Goal: Ask a question: Seek information or help from site administrators or community

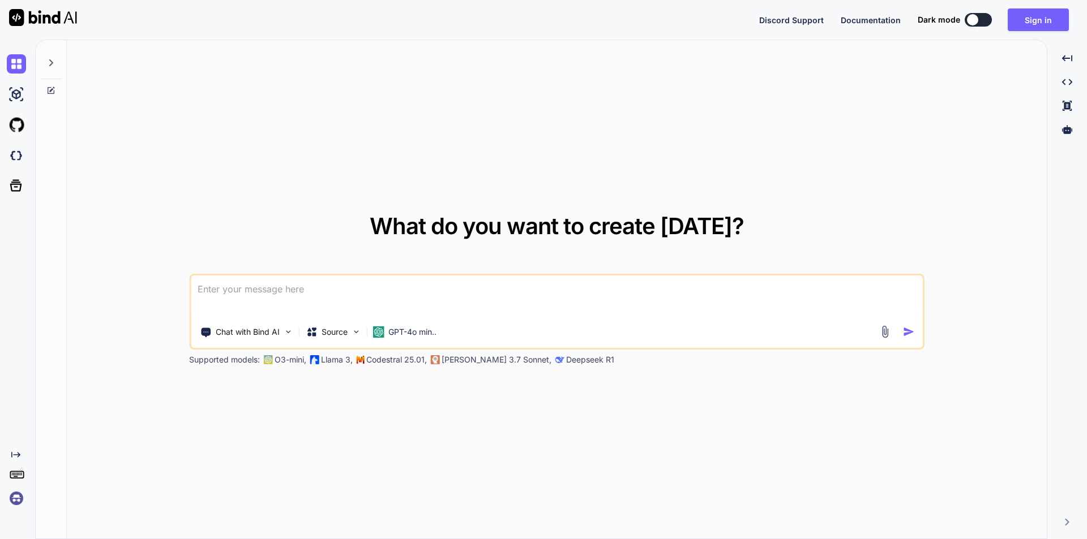
click at [1029, 2] on div "Discord Support Documentation Dark mode Sign in Created with Pixso." at bounding box center [543, 20] width 1087 height 40
click at [1029, 31] on div "Discord Support Documentation Dark mode Sign in Created with Pixso." at bounding box center [543, 20] width 1087 height 40
click at [1037, 18] on button "Sign in" at bounding box center [1037, 19] width 61 height 23
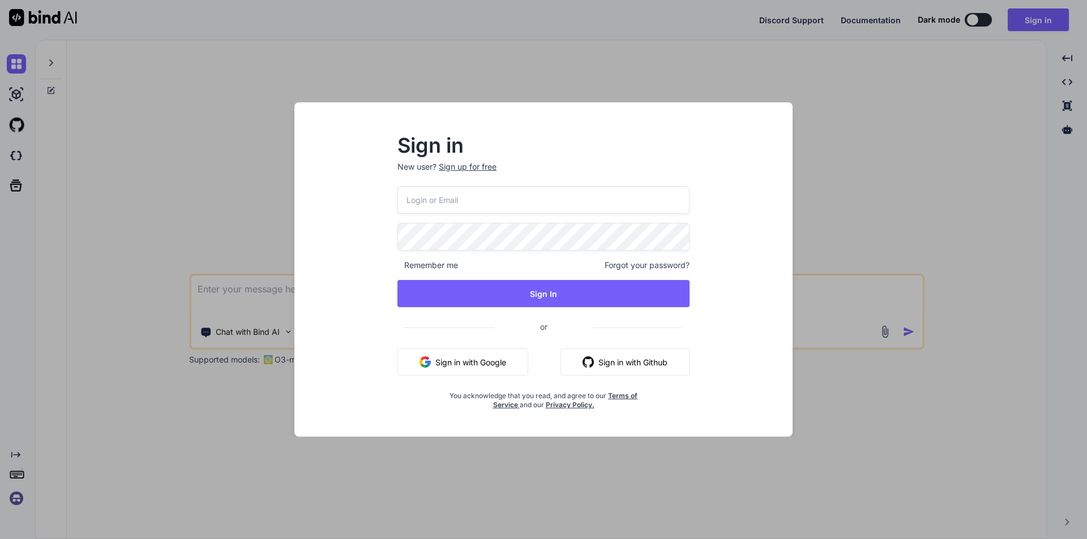
click at [488, 192] on input "email" at bounding box center [543, 200] width 292 height 28
type input "[EMAIL_ADDRESS][DOMAIN_NAME]"
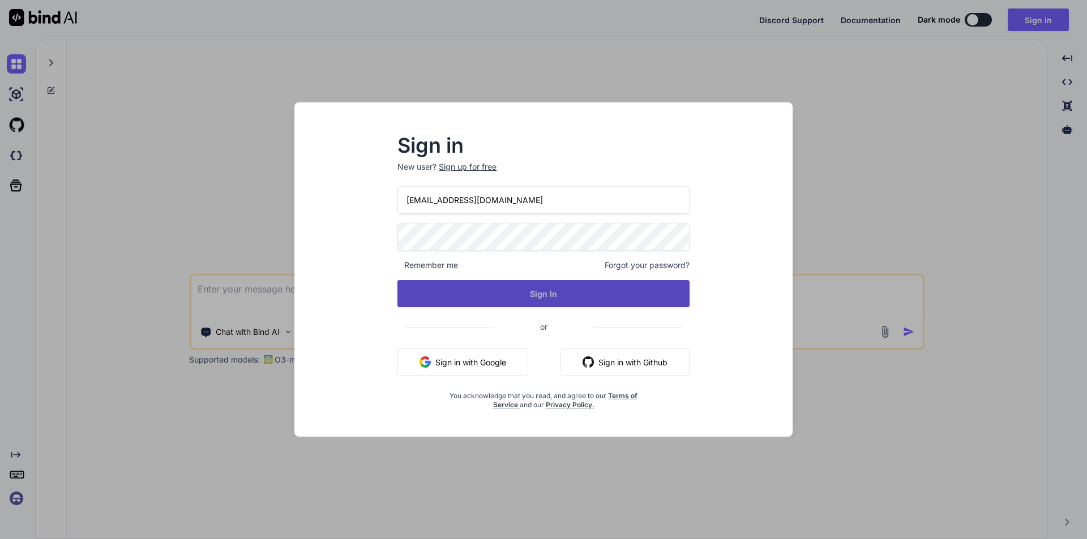
click at [556, 293] on button "Sign In" at bounding box center [543, 293] width 292 height 27
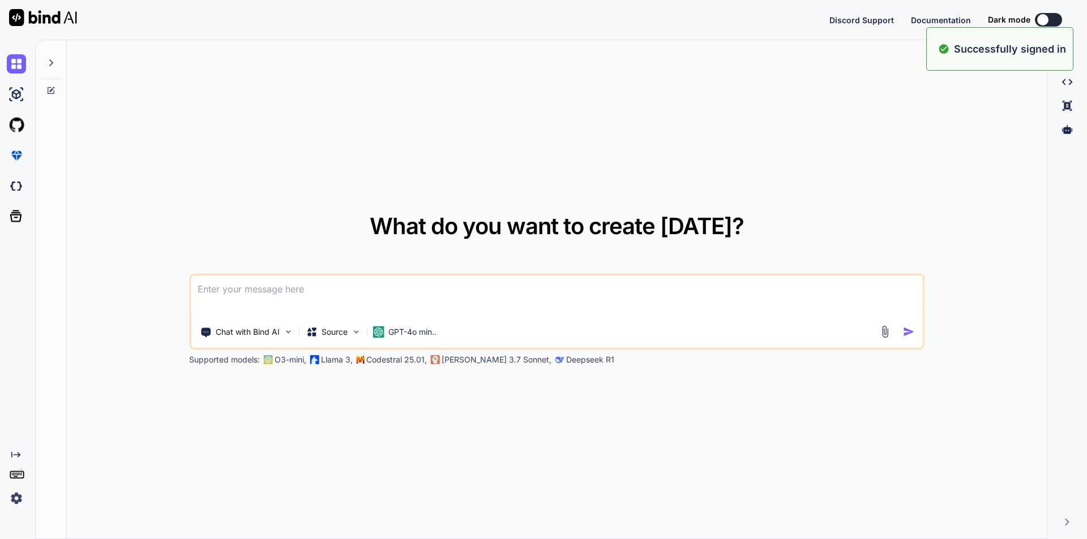
type textarea "x"
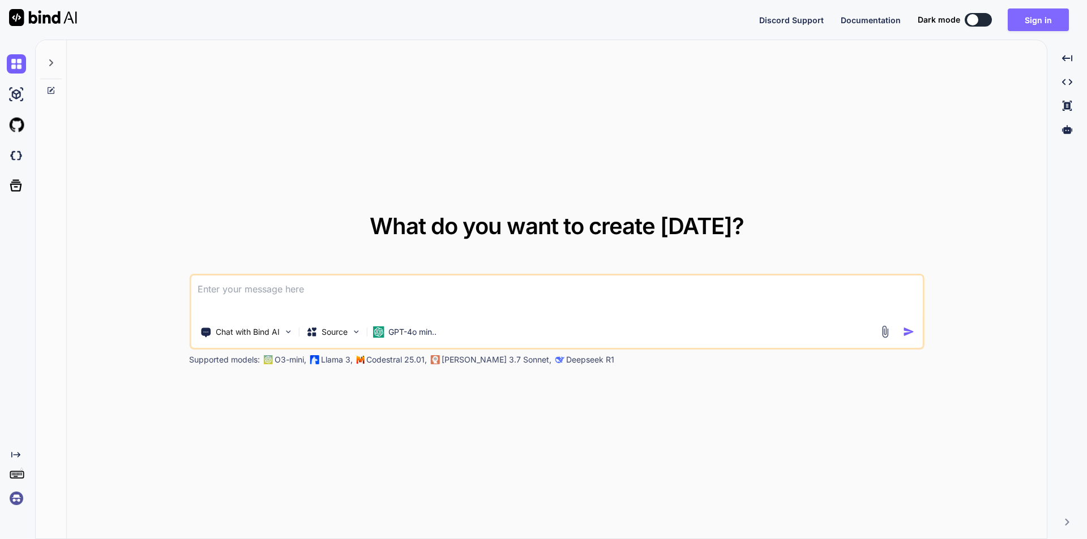
click at [1024, 22] on button "Sign in" at bounding box center [1037, 19] width 61 height 23
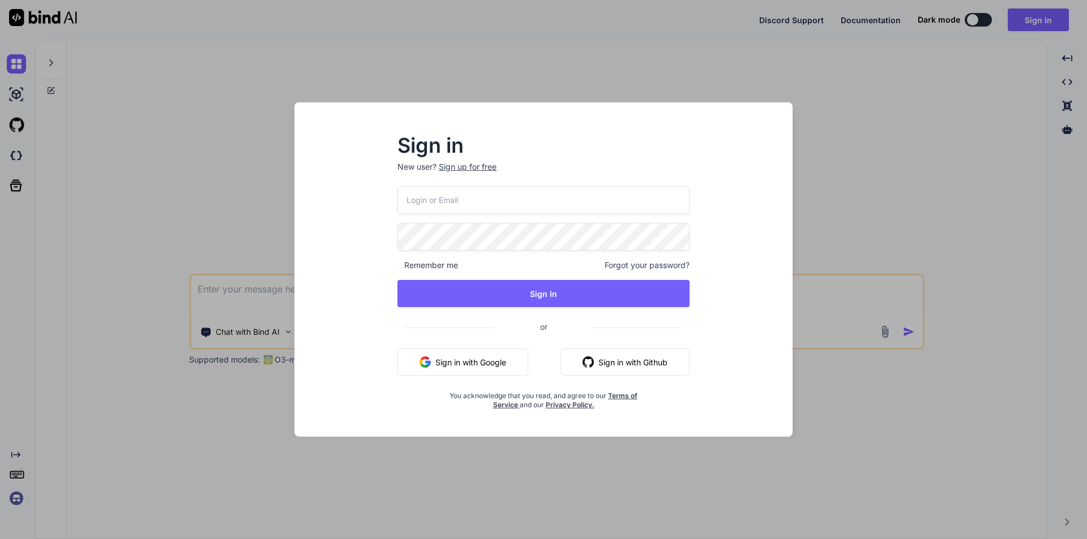
click at [450, 193] on input "email" at bounding box center [543, 200] width 292 height 28
type input "[EMAIL_ADDRESS][DOMAIN_NAME]"
click at [488, 221] on div "[EMAIL_ADDRESS][DOMAIN_NAME] Remember me Forgot your password? Sign In or Sign …" at bounding box center [543, 298] width 292 height 224
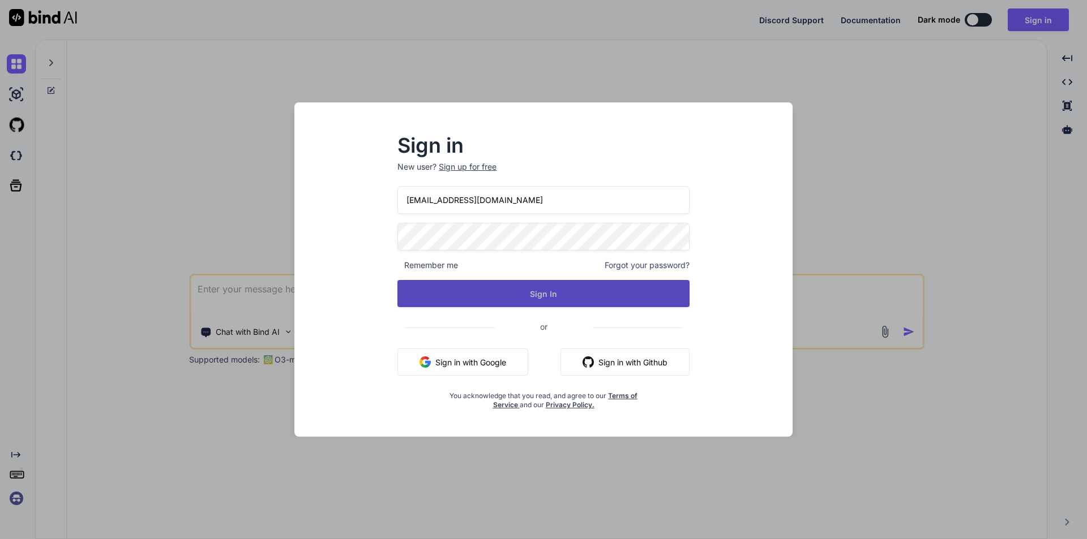
click at [539, 292] on button "Sign In" at bounding box center [543, 293] width 292 height 27
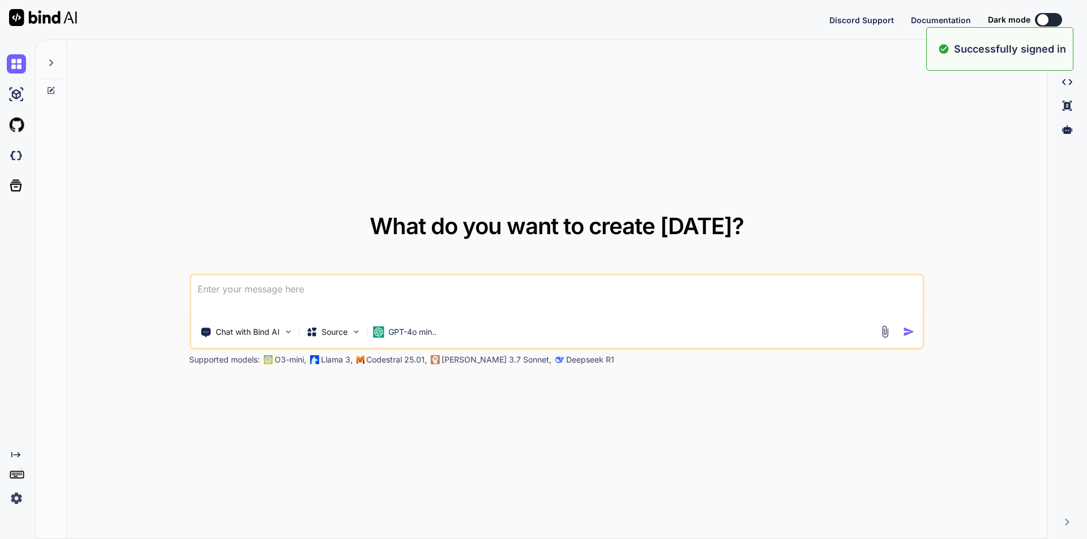
click at [273, 294] on textarea at bounding box center [557, 297] width 732 height 42
type textarea "x"
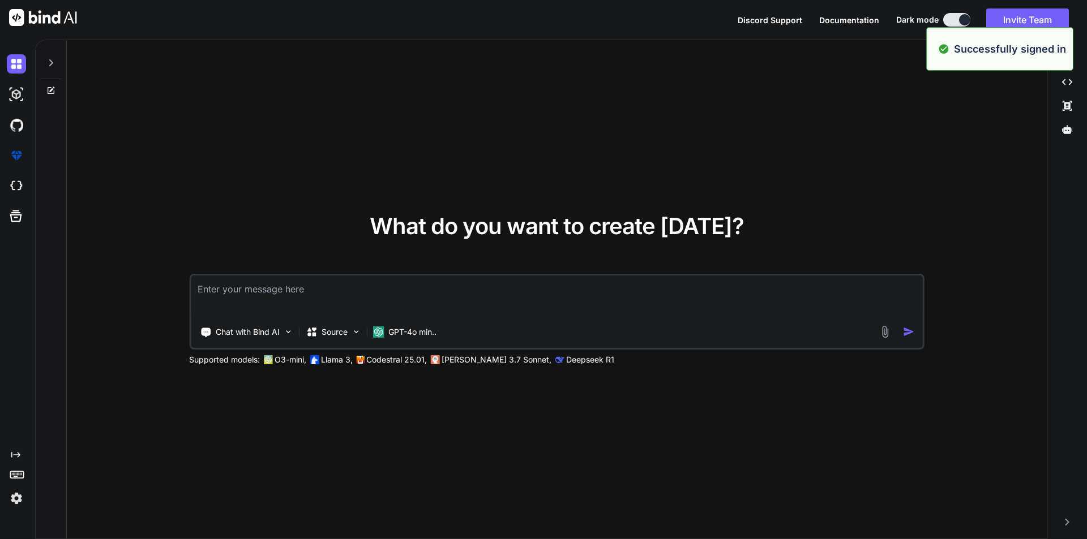
type textarea "p"
type textarea "x"
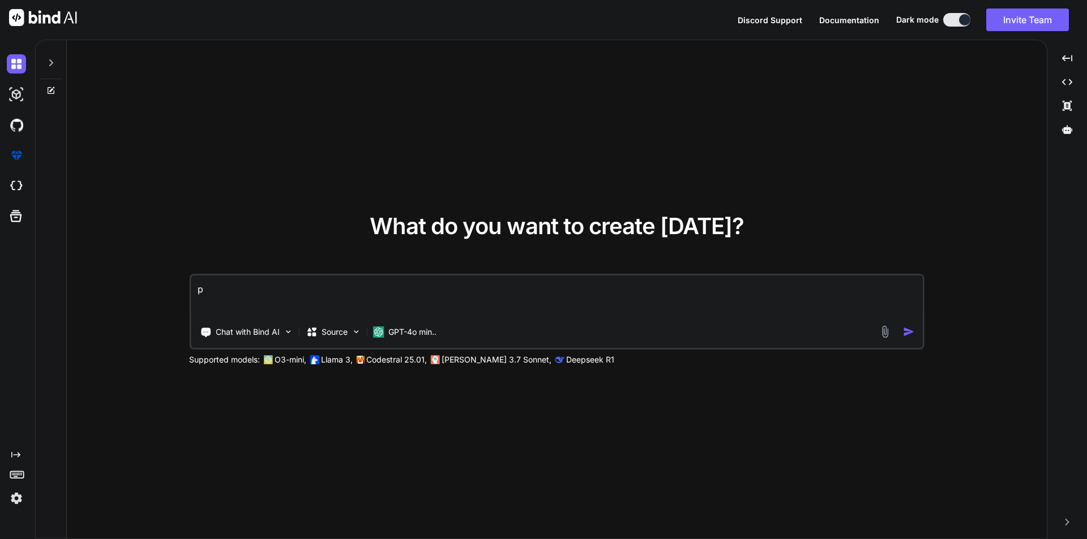
type textarea "pj"
type textarea "x"
type textarea "pjp"
type textarea "x"
type textarea "pjp"
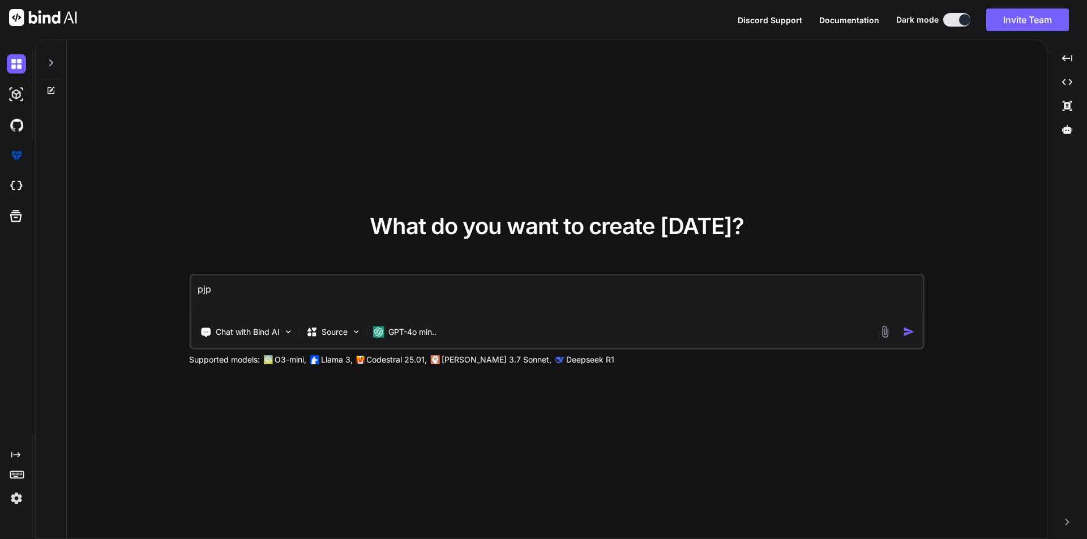
type textarea "x"
type textarea "pjp"
type textarea "x"
type textarea "pj"
type textarea "x"
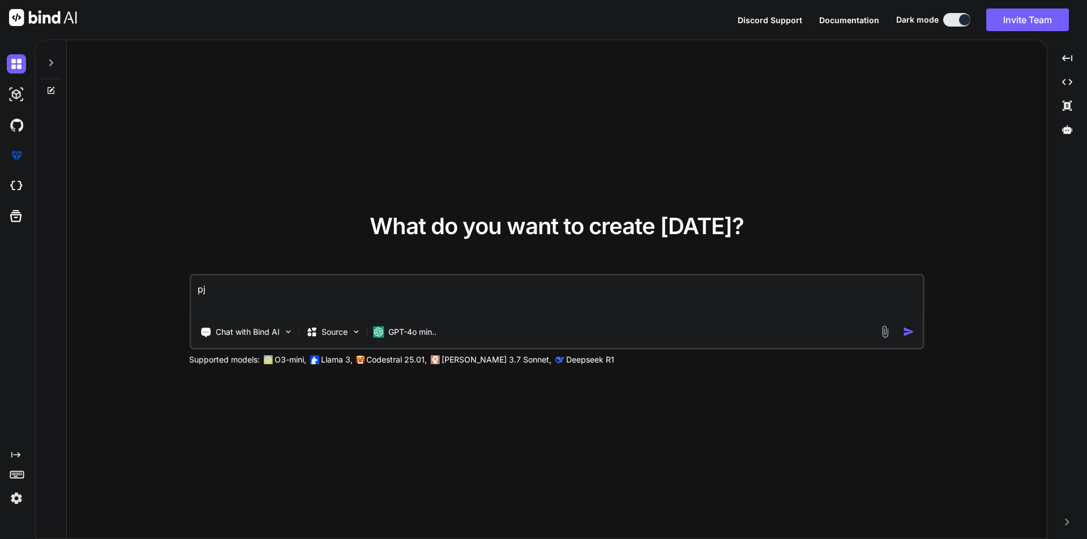
type textarea "p"
type textarea "x"
type textarea "ph"
type textarea "x"
type textarea "php"
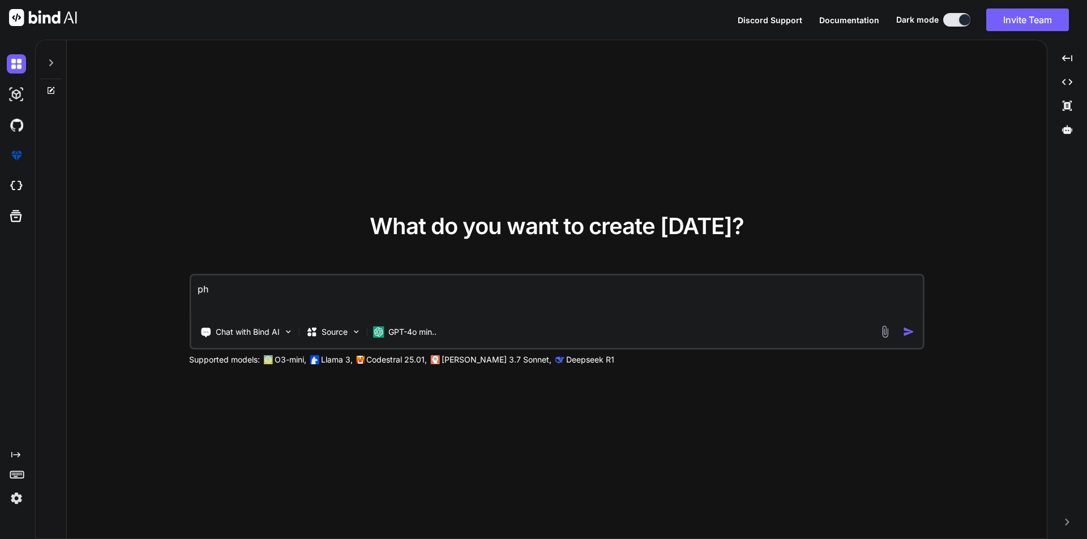
type textarea "x"
type textarea "php"
type textarea "x"
type textarea "php a"
type textarea "x"
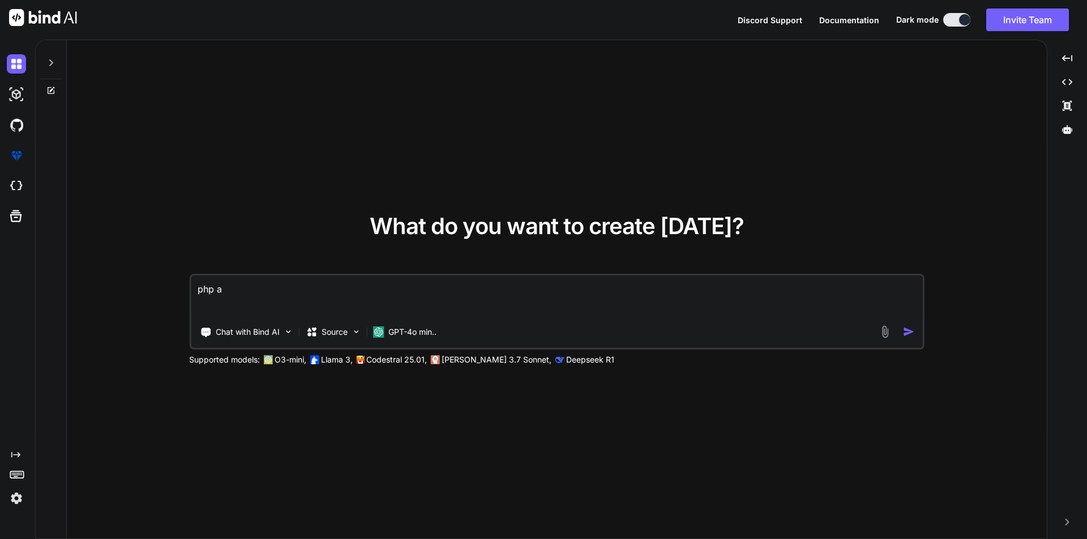
type textarea "php ar"
type textarea "x"
type textarea "php art"
type textarea "x"
type textarea "php arti"
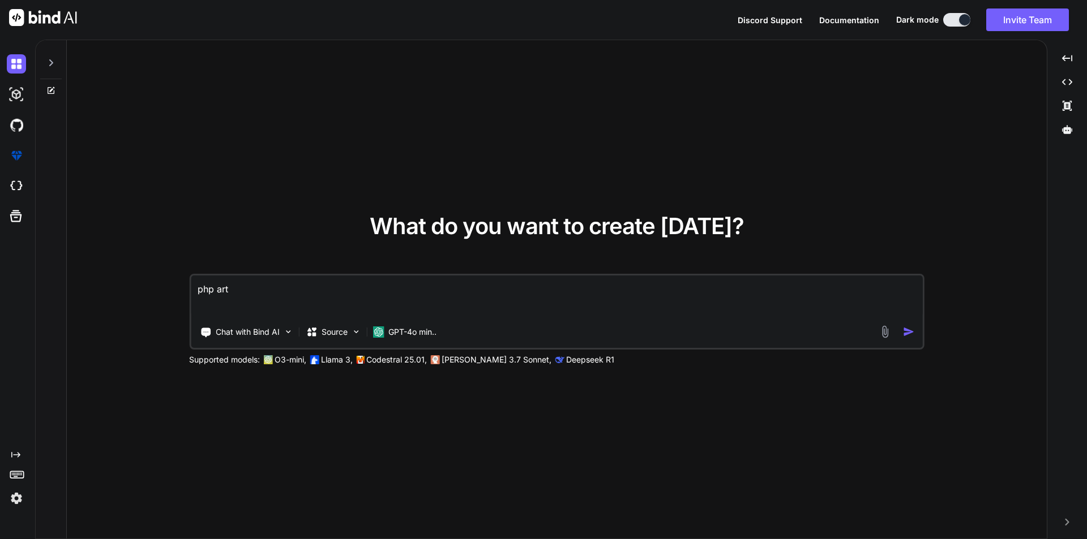
type textarea "x"
type textarea "php [PERSON_NAME]"
type textarea "x"
type textarea "php artisa"
type textarea "x"
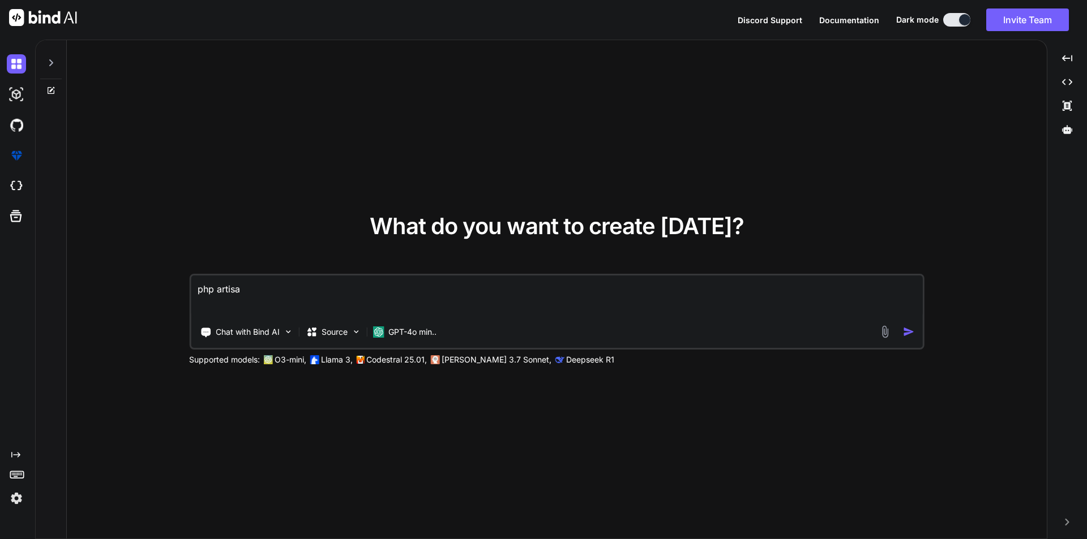
type textarea "php artisan"
type textarea "x"
type textarea "php artisan"
type textarea "x"
type textarea "php artisan q"
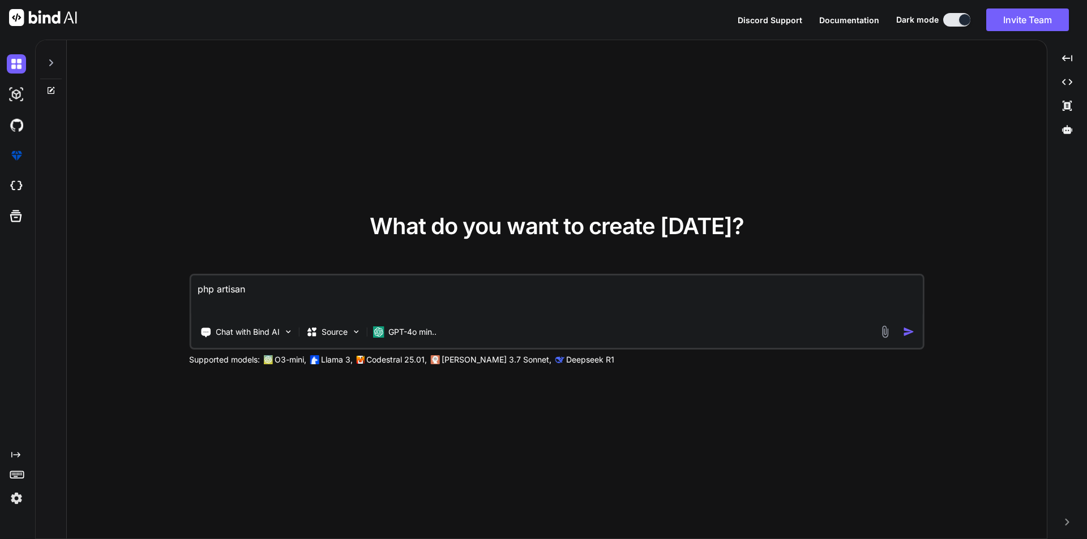
type textarea "x"
type textarea "php artisan qu"
type textarea "x"
type textarea "php artisan que"
type textarea "x"
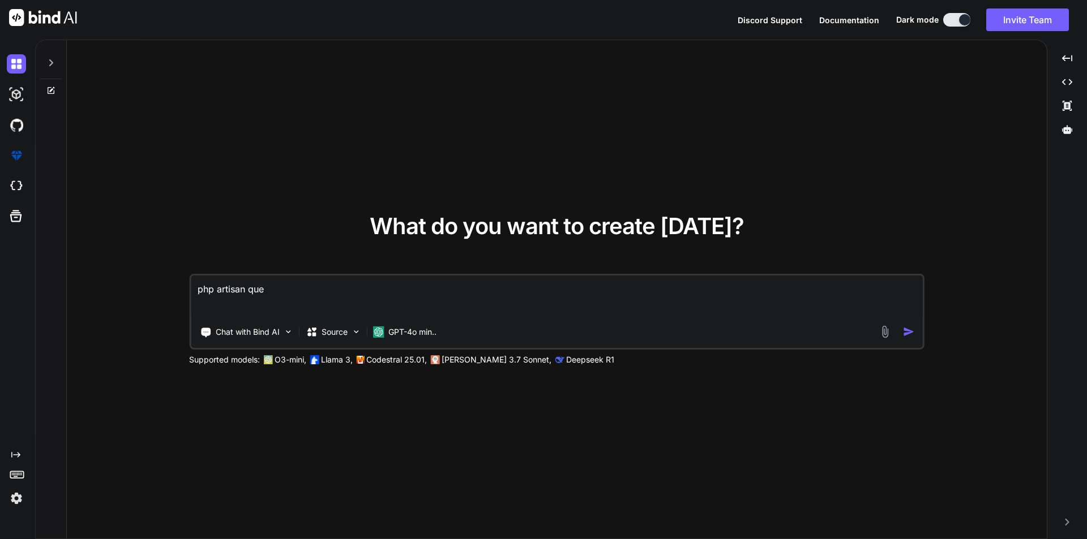
type textarea "php artisan queu"
type textarea "x"
type textarea "php artisan queue"
type textarea "x"
type textarea "php artisan queue:"
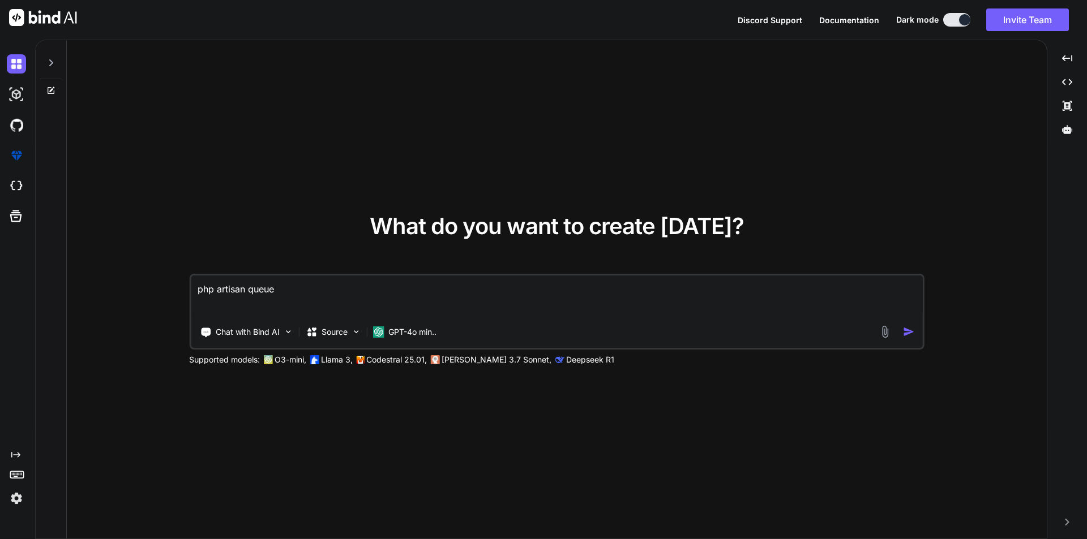
type textarea "x"
type textarea "php artisan queue:r"
type textarea "x"
type textarea "php artisan queue:re"
type textarea "x"
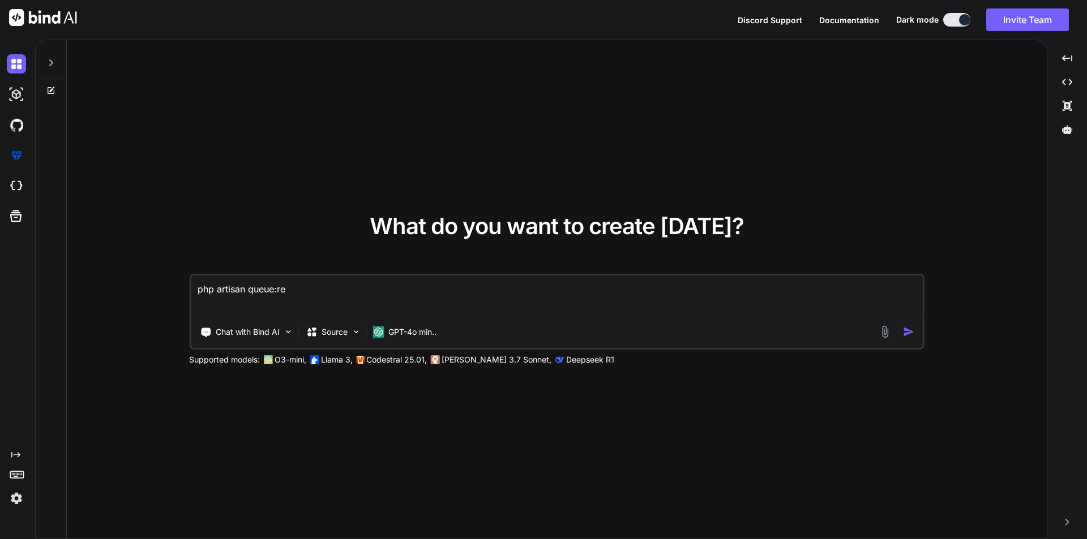
type textarea "php artisan queue:res"
type textarea "x"
type textarea "php artisan queue:rest"
type textarea "x"
type textarea "php artisan queue:resta"
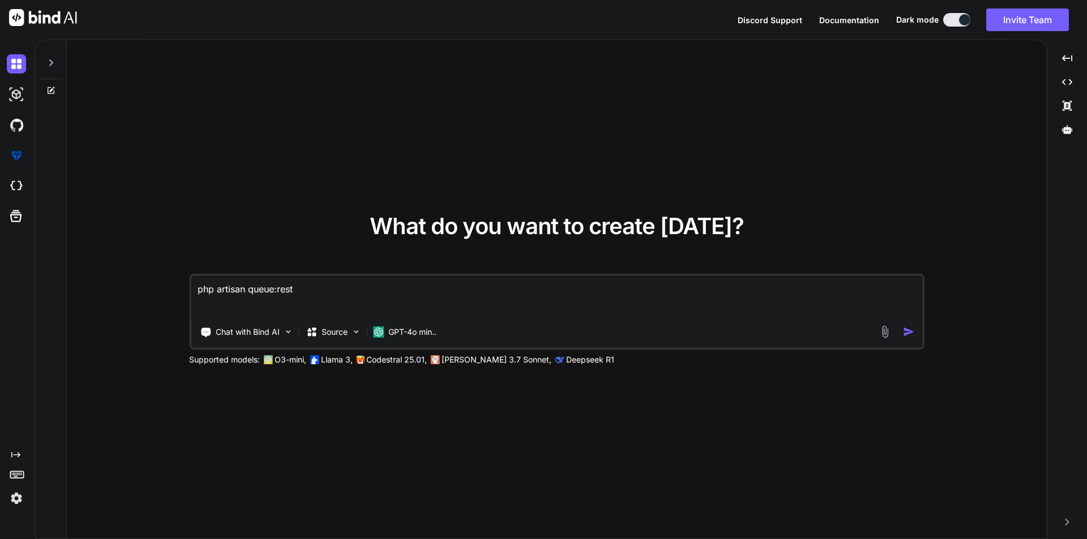
type textarea "x"
type textarea "php artisan queue:restar"
type textarea "x"
type textarea "php artisan queue:restart"
type textarea "x"
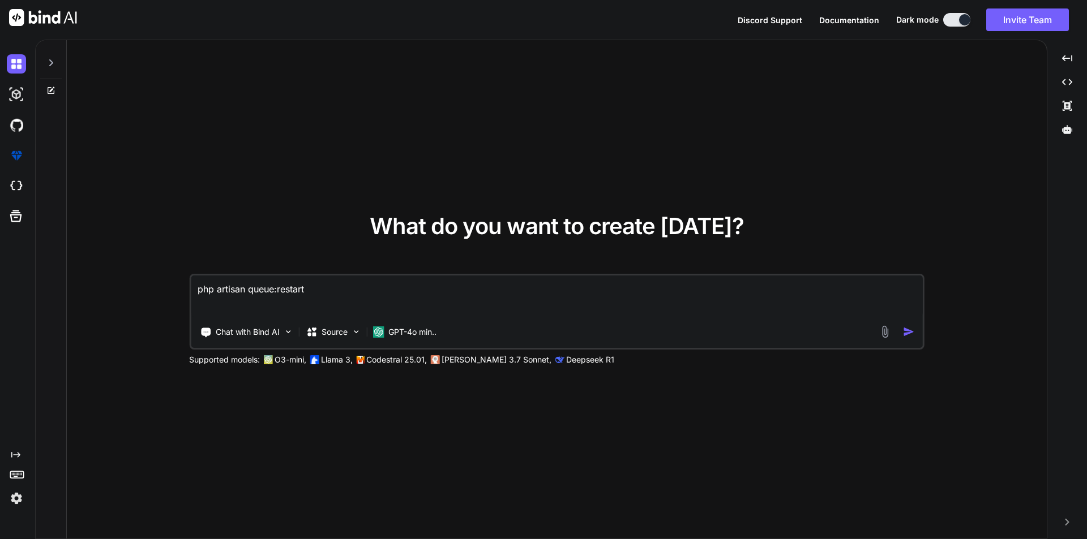
type textarea "php artisan queue:restart"
type textarea "x"
type textarea "php artisan queue:restart i"
type textarea "x"
type textarea "php artisan queue:restart is"
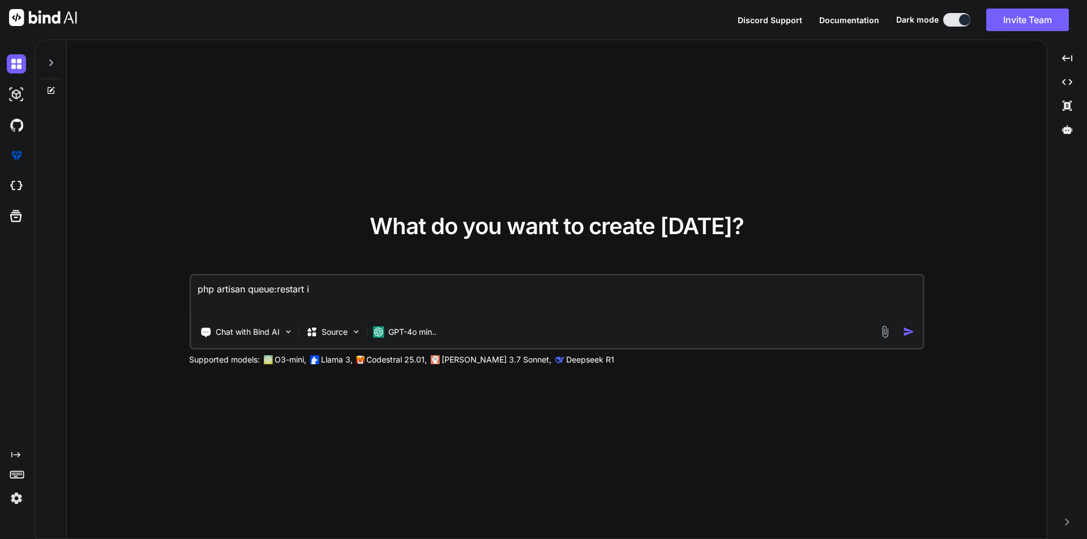
type textarea "x"
type textarea "php artisan queue:restart is"
type textarea "x"
type textarea "php artisan queue:restart is t"
type textarea "x"
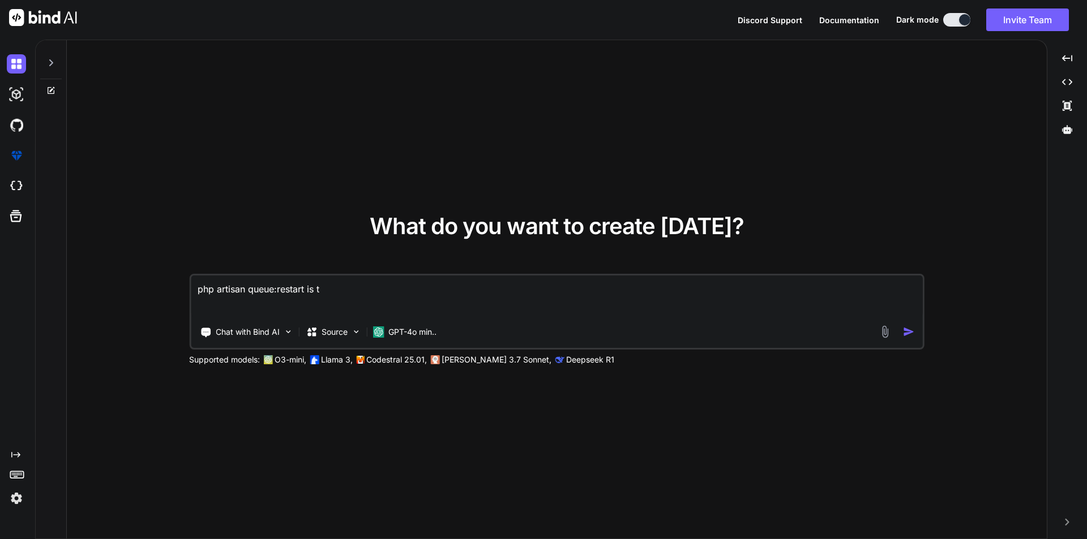
type textarea "php artisan queue:restart is th"
type textarea "x"
type textarea "php artisan queue:restart is thi"
type textarea "x"
type textarea "php artisan queue:restart is this"
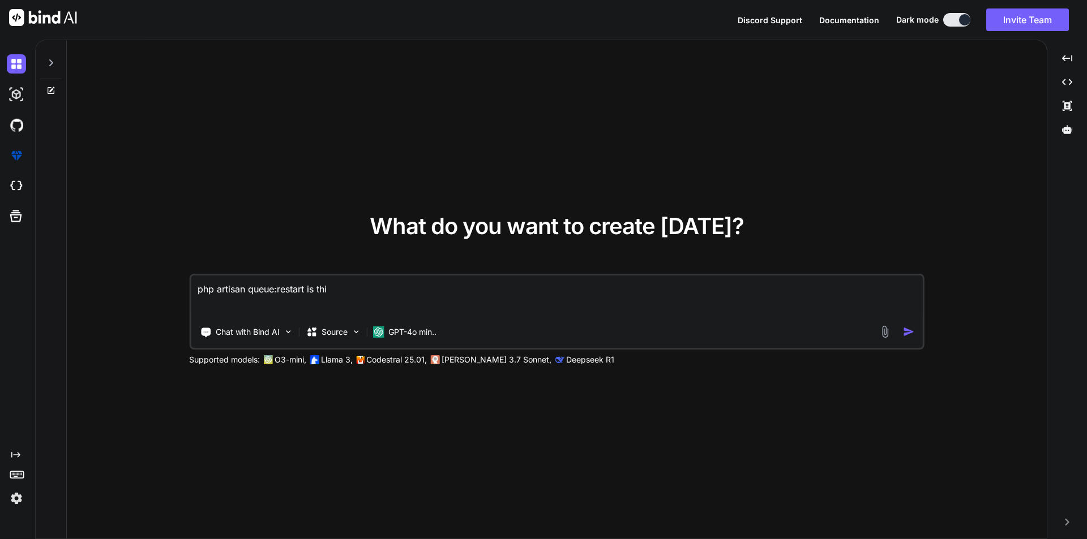
type textarea "x"
type textarea "php artisan queue:restart is this"
type textarea "x"
type textarea "php artisan queue:restart is this c"
type textarea "x"
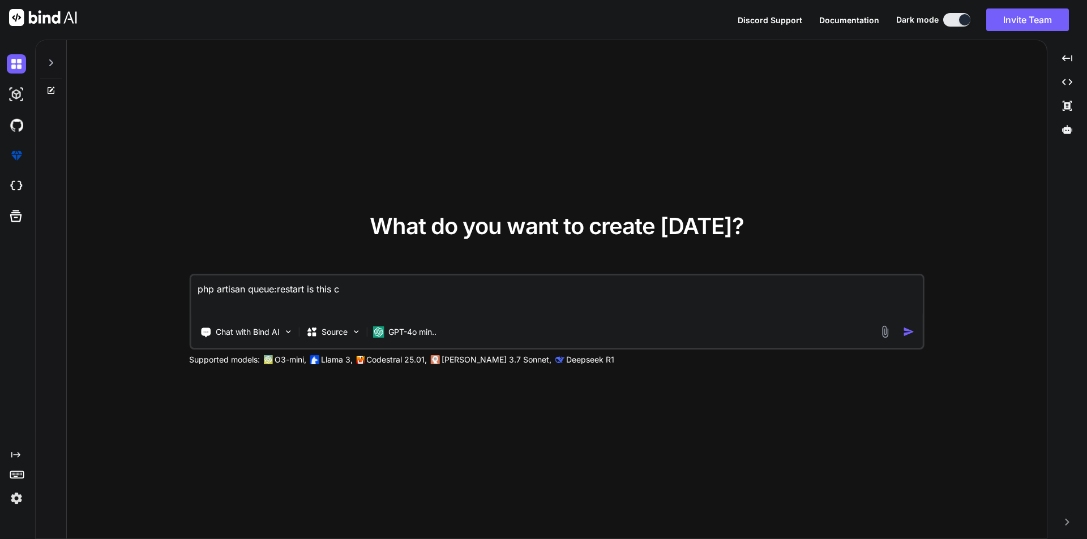
type textarea "php artisan queue:restart is this co"
type textarea "x"
type textarea "php artisan queue:restart is this com"
type textarea "x"
type textarea "php artisan queue:restart is this comm"
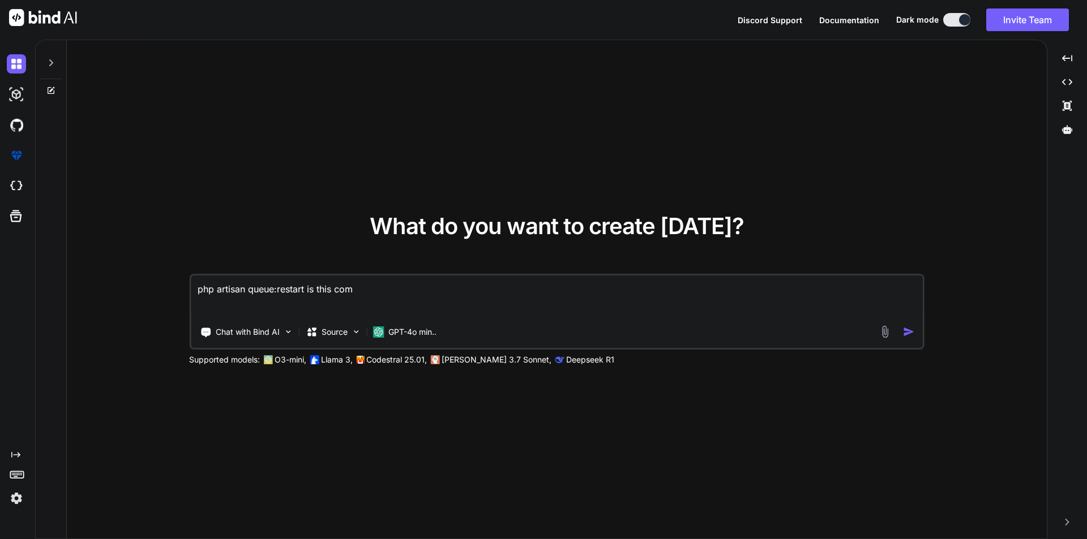
type textarea "x"
type textarea "php artisan queue:restart is this comma"
type textarea "x"
type textarea "php artisan queue:restart is this comman"
type textarea "x"
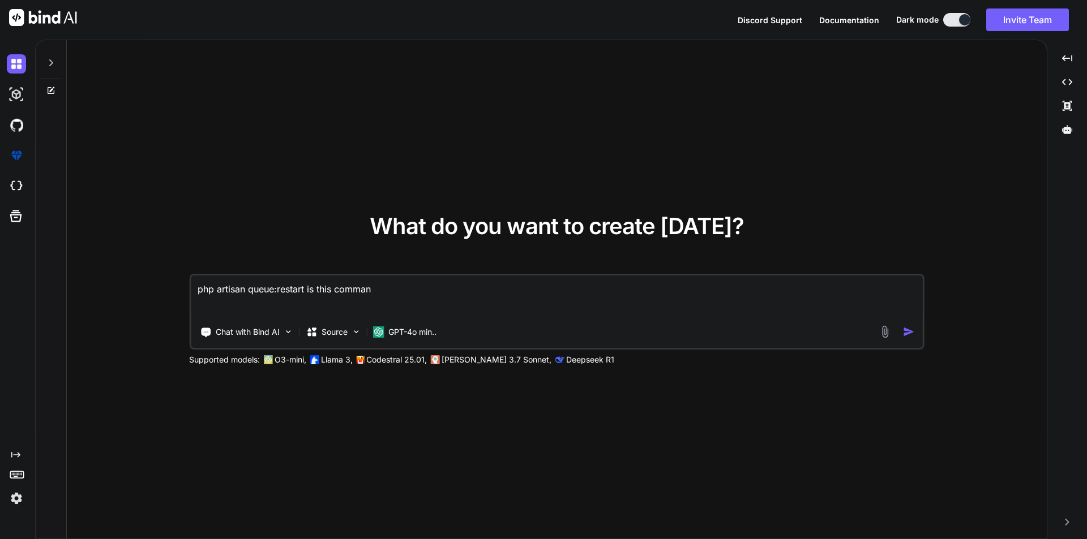
type textarea "php artisan queue:restart is this command"
type textarea "x"
type textarea "php artisan queue:restart is this command"
type textarea "x"
type textarea "php artisan queue:restart is this command c"
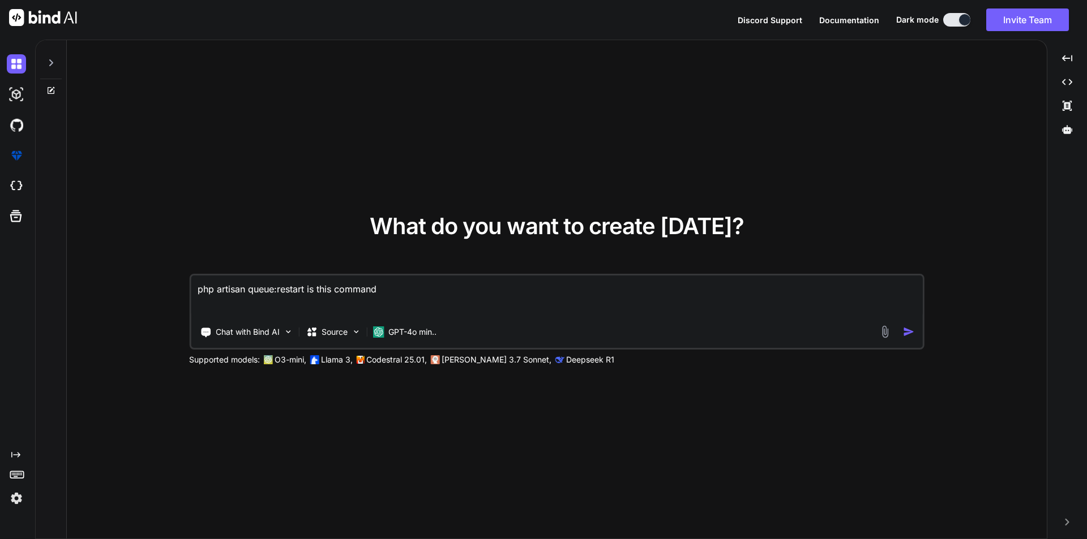
type textarea "x"
type textarea "php artisan queue:restart is this command co"
type textarea "x"
type textarea "php artisan queue:restart is this command cor"
type textarea "x"
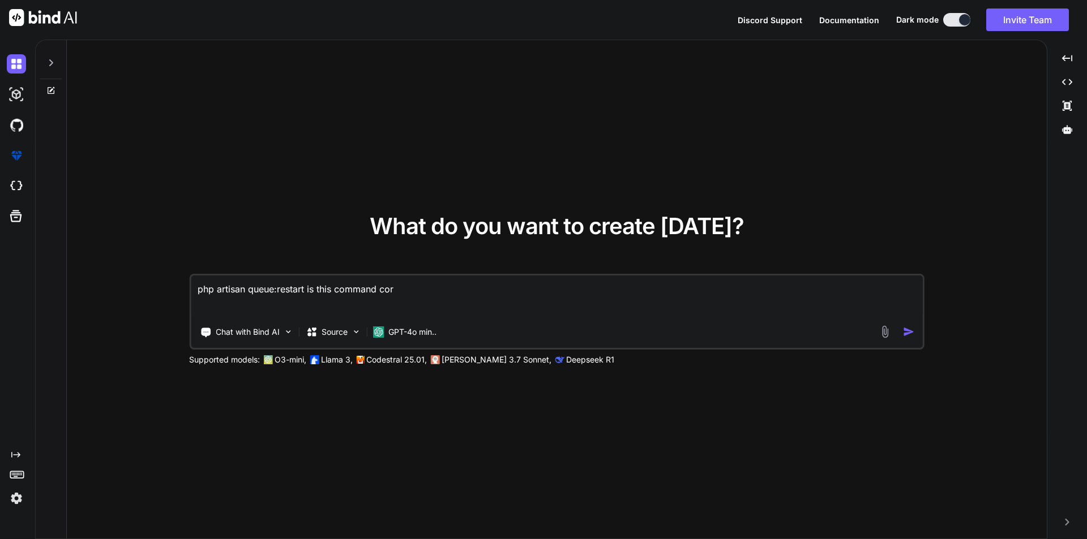
type textarea "php artisan queue:restart is this command corr"
type textarea "x"
type textarea "php artisan queue:restart is this command corre"
type textarea "x"
type textarea "php artisan queue:restart is this command correc"
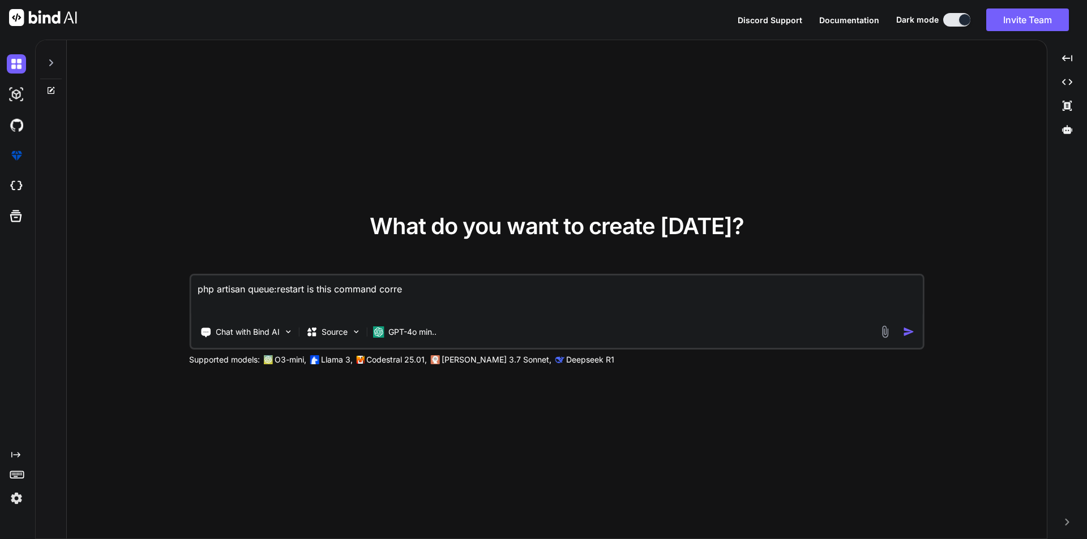
type textarea "x"
type textarea "php artisan queue:restart is this command correct"
type textarea "x"
type textarea "php artisan queue:restart is this command correct"
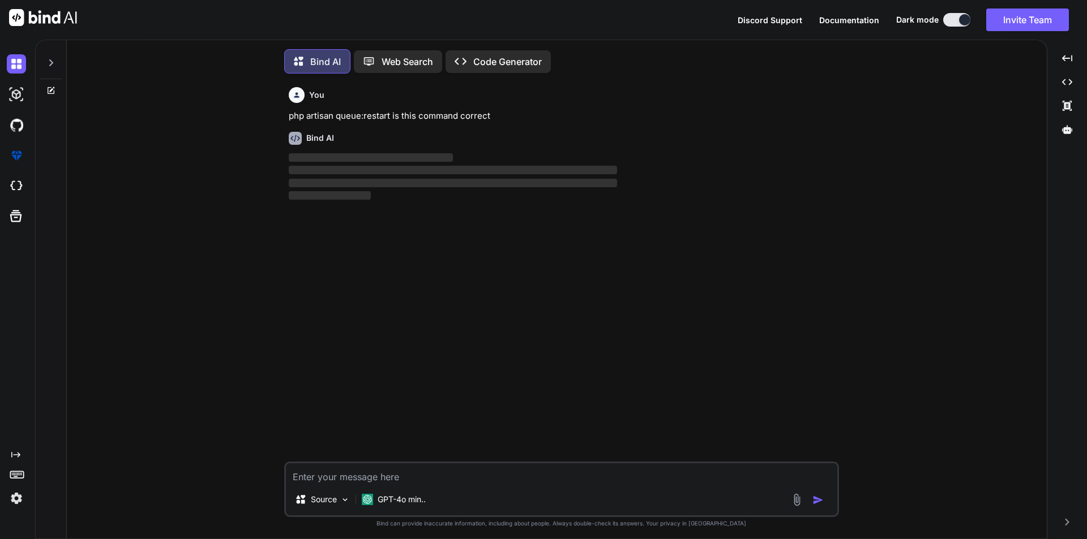
scroll to position [6, 0]
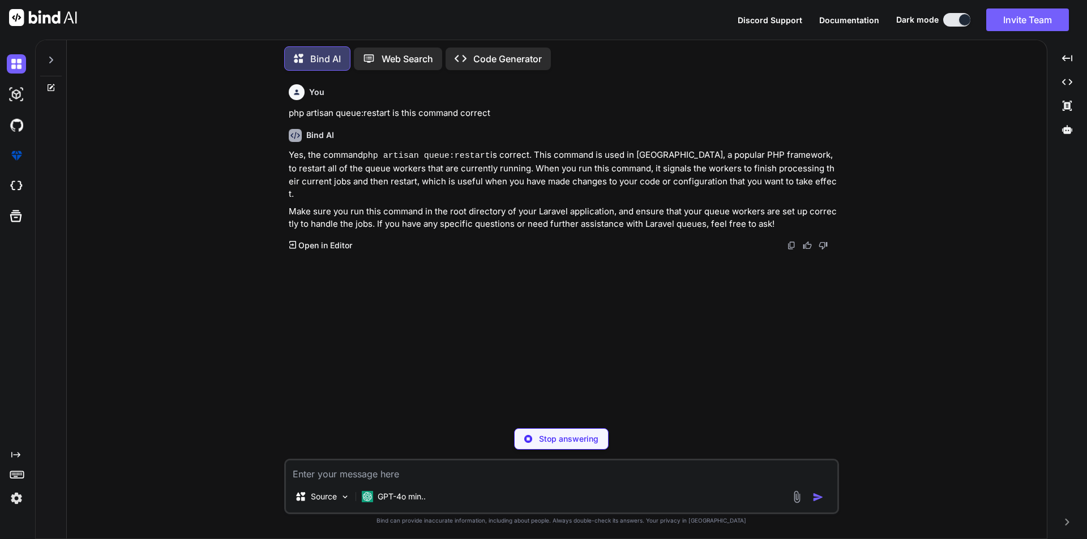
type textarea "x"
click at [275, 441] on div "You php artisan queue:restart is this command correct Bind AI Yes, the command …" at bounding box center [561, 309] width 971 height 459
click at [365, 473] on textarea at bounding box center [561, 471] width 551 height 20
type textarea "php artisan make:Component NotAssist is this correct"
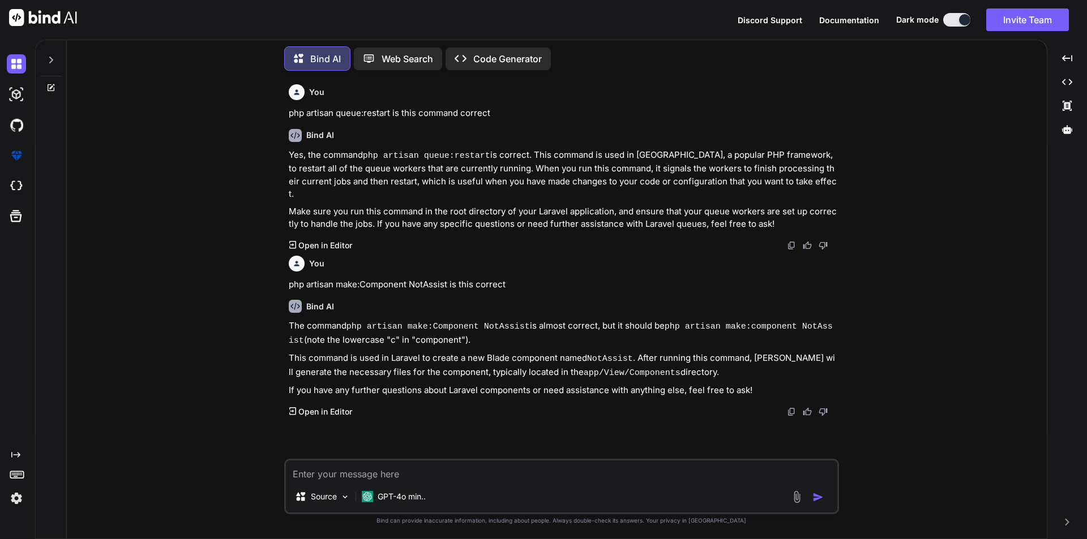
type textarea "o"
type textarea "php artisan make:component NotAssist is itcorrect"
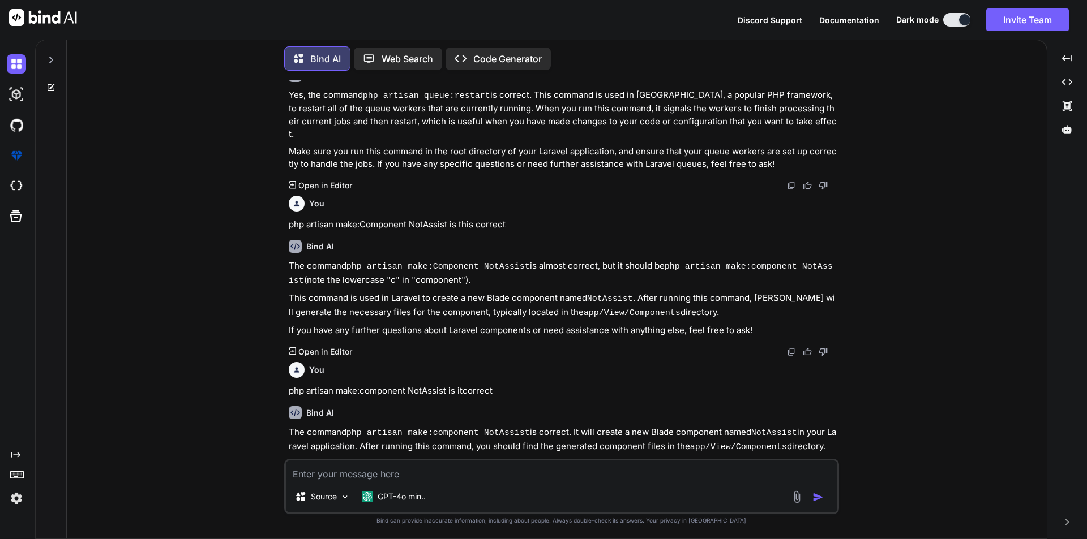
click at [365, 480] on textarea at bounding box center [561, 471] width 551 height 20
paste textarea "mysqli::real_connect(): (HY000/2002): No connection could be made because the t…"
type textarea "mysqli::real_connect(): (HY000/2002): No connection could be made because the t…"
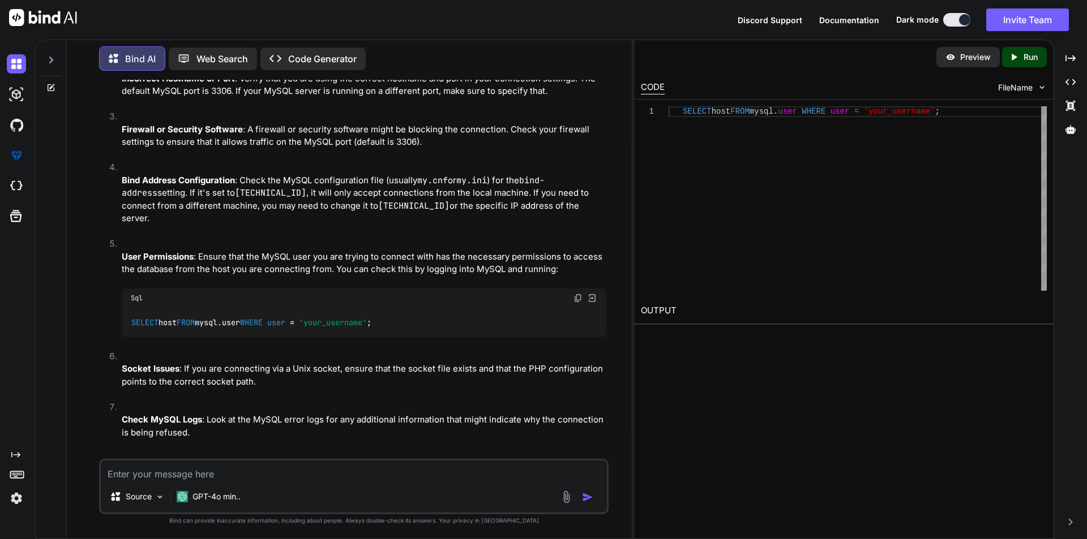
scroll to position [698, 0]
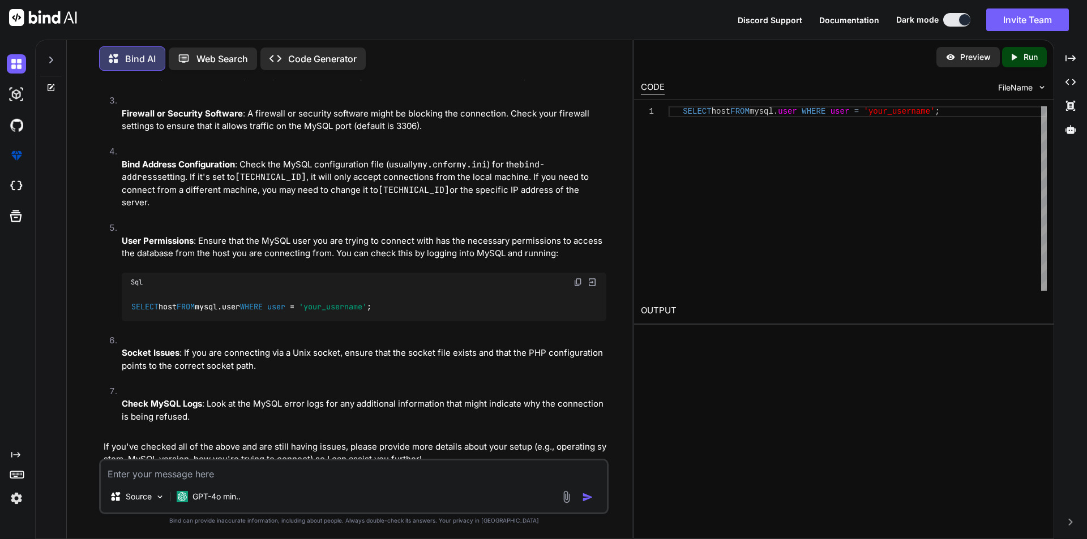
click at [289, 487] on div "Source GPT-4o min.." at bounding box center [354, 499] width 506 height 27
click at [295, 483] on div "Source GPT-4o min.." at bounding box center [353, 486] width 509 height 55
click at [234, 478] on textarea at bounding box center [354, 471] width 506 height 20
type textarea "I was use xampp"
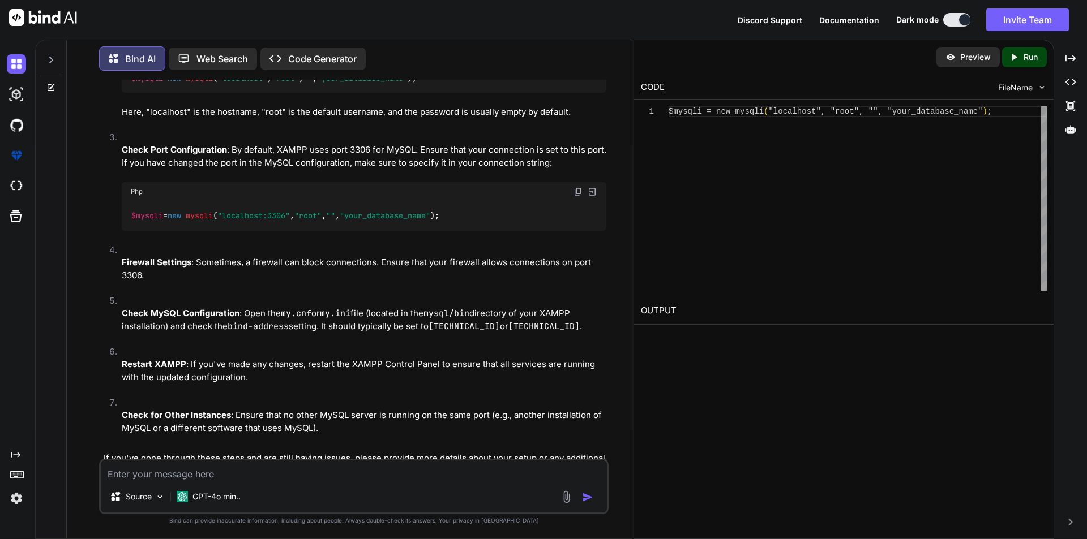
scroll to position [1361, 0]
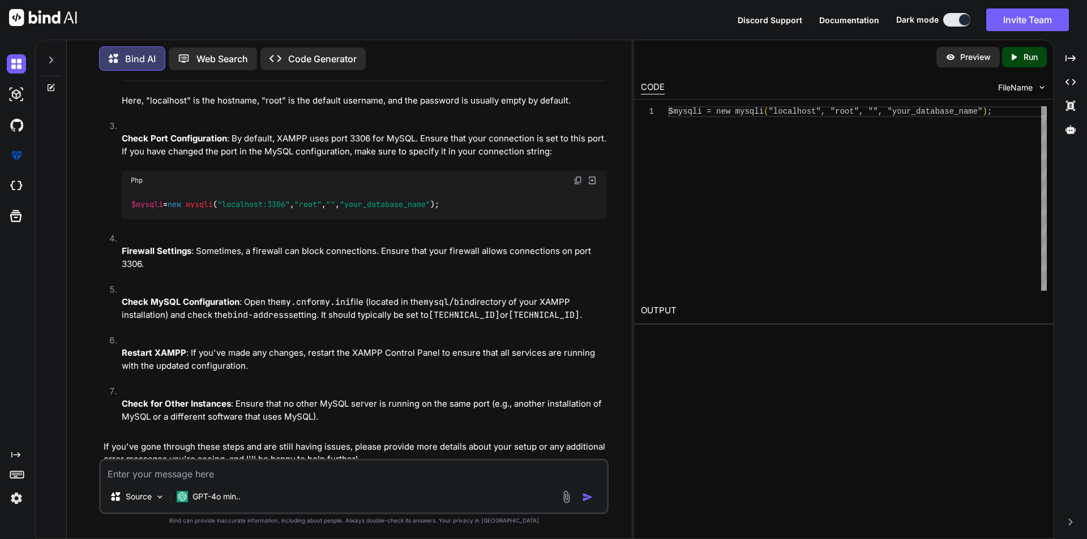
click at [213, 475] on textarea at bounding box center [354, 471] width 506 height 20
